Goal: Information Seeking & Learning: Learn about a topic

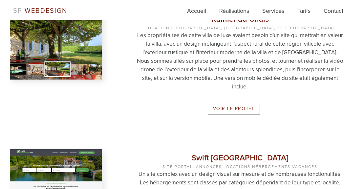
scroll to position [480, 0]
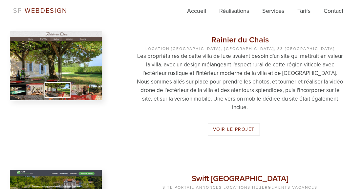
click at [80, 64] on img at bounding box center [56, 65] width 92 height 69
click at [240, 124] on link "Voir le projet" at bounding box center [234, 130] width 52 height 12
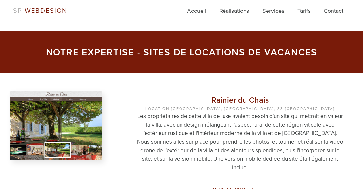
scroll to position [417, 0]
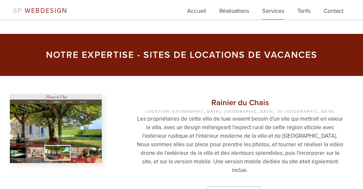
click at [272, 11] on link "Services" at bounding box center [274, 13] width 22 height 13
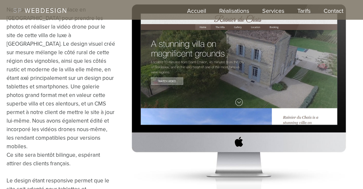
scroll to position [203, 0]
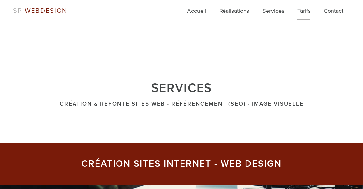
click at [307, 10] on link "Tarifs" at bounding box center [304, 13] width 13 height 13
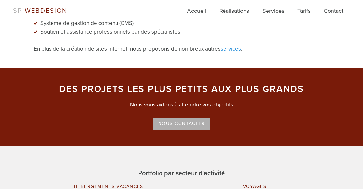
scroll to position [695, 0]
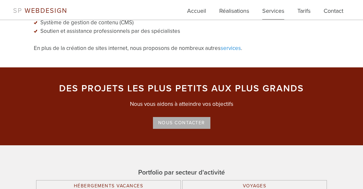
click at [276, 9] on link "Services" at bounding box center [274, 13] width 22 height 13
